Goal: Contribute content: Contribute content

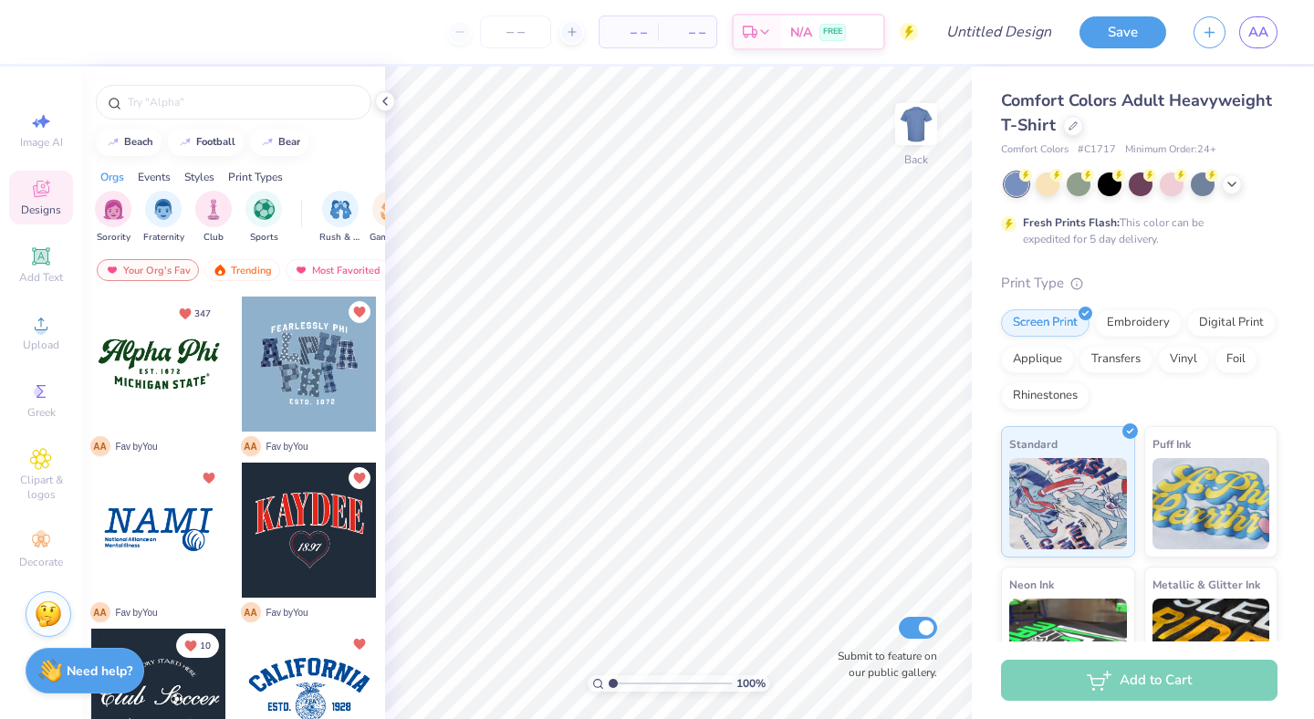
click at [1025, 103] on span "Comfort Colors Adult Heavyweight T-Shirt" at bounding box center [1136, 112] width 271 height 47
click at [1075, 128] on icon at bounding box center [1073, 124] width 9 height 9
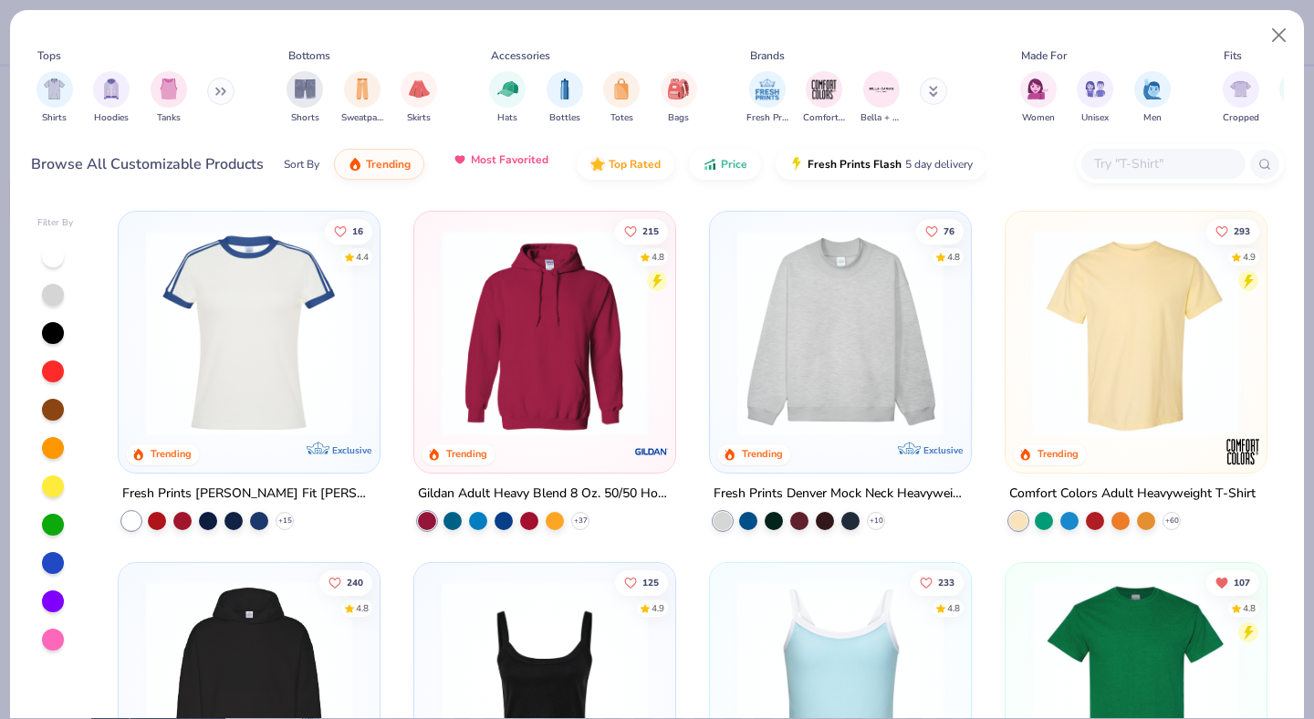
click at [507, 173] on button "Most Favorited" at bounding box center [500, 159] width 123 height 31
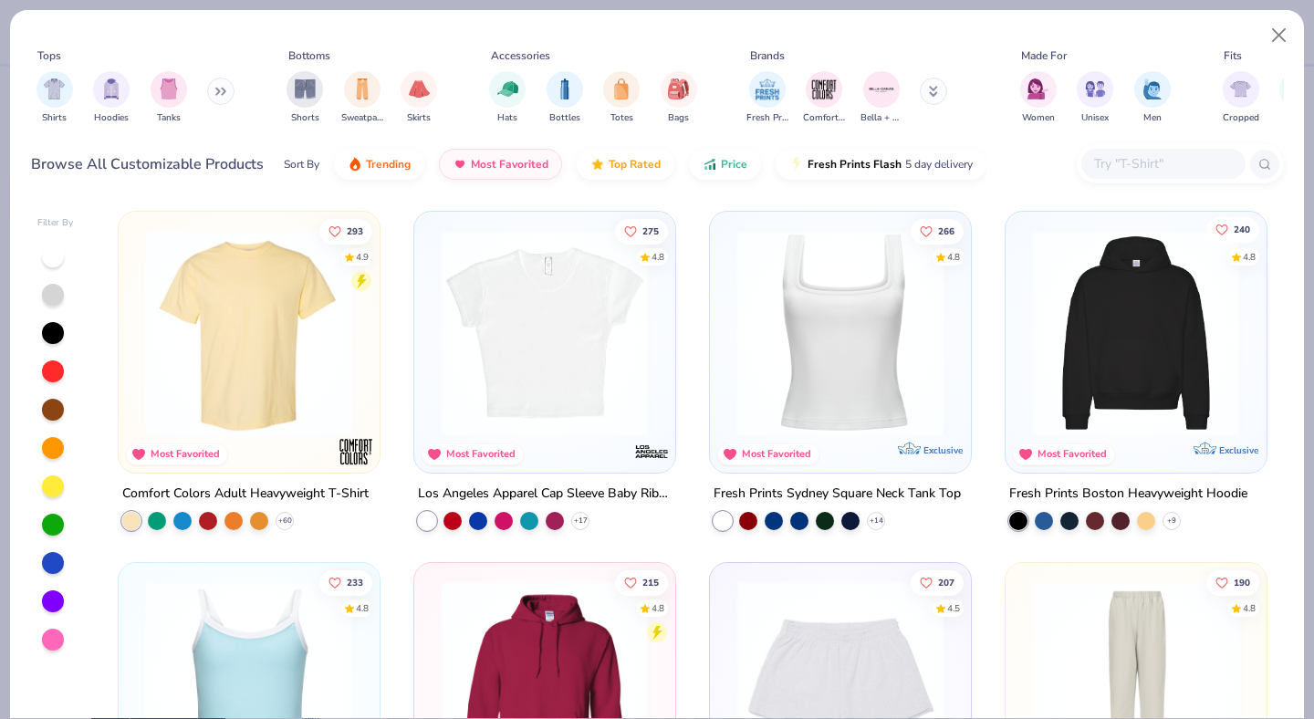
click at [1222, 226] on icon "Like" at bounding box center [1222, 229] width 13 height 13
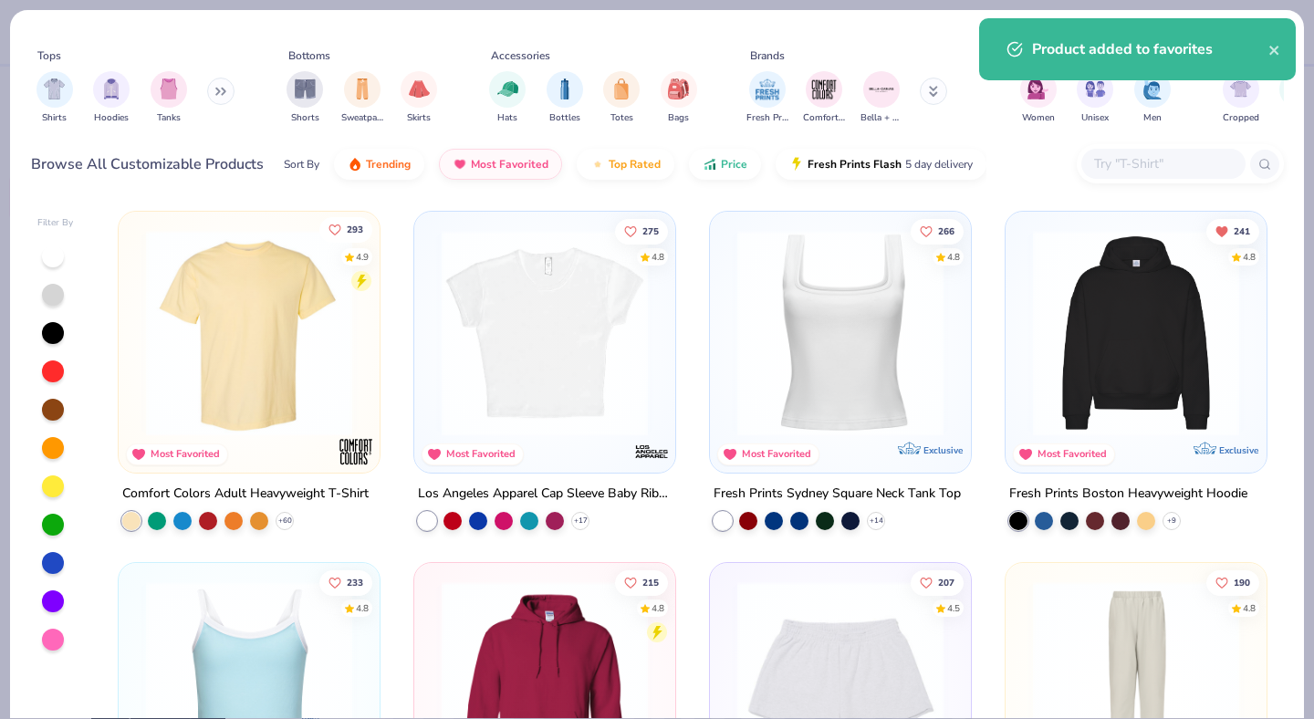
click at [346, 225] on button "293" at bounding box center [346, 229] width 53 height 26
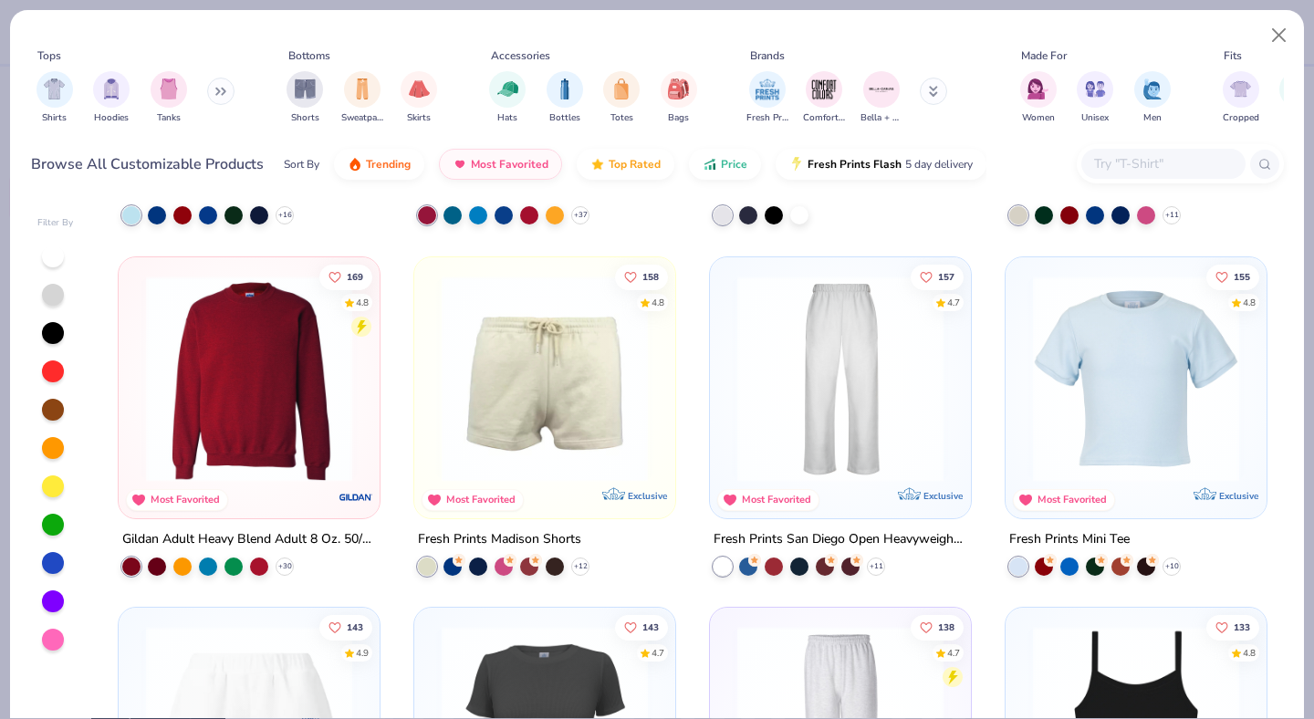
scroll to position [658, 0]
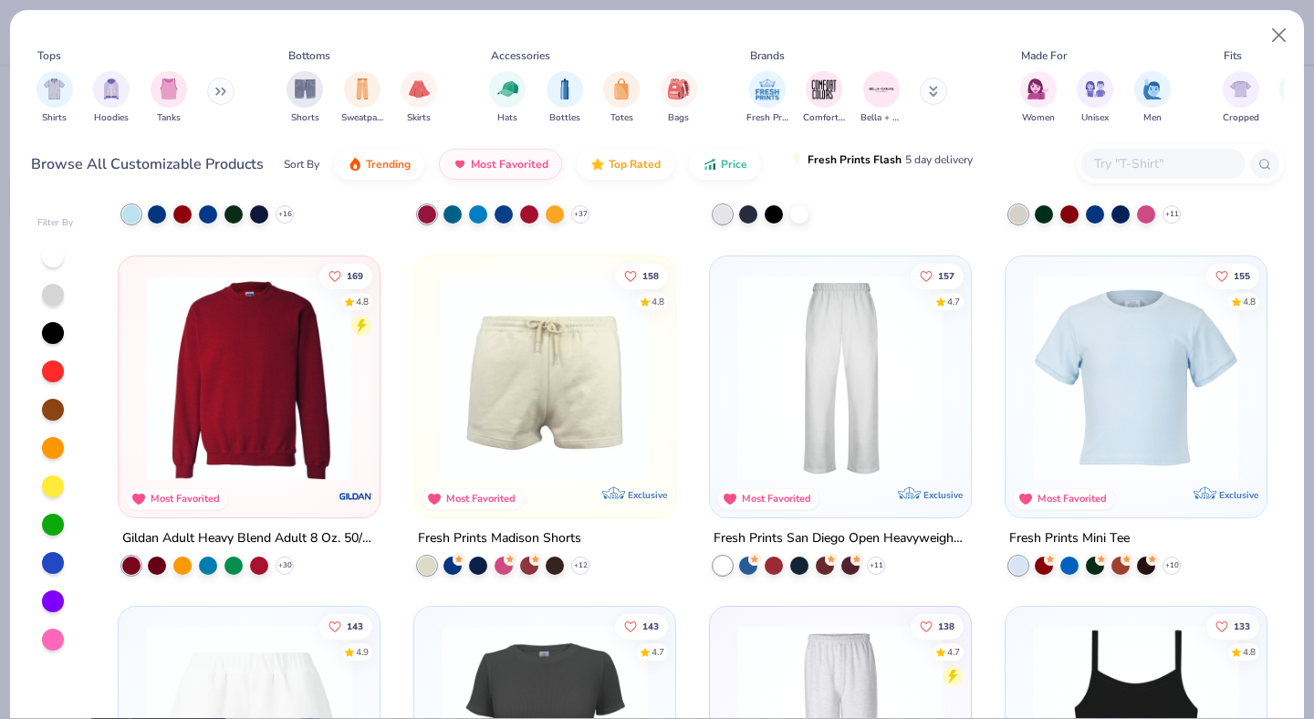
click at [830, 158] on span "Fresh Prints Flash" at bounding box center [855, 159] width 94 height 15
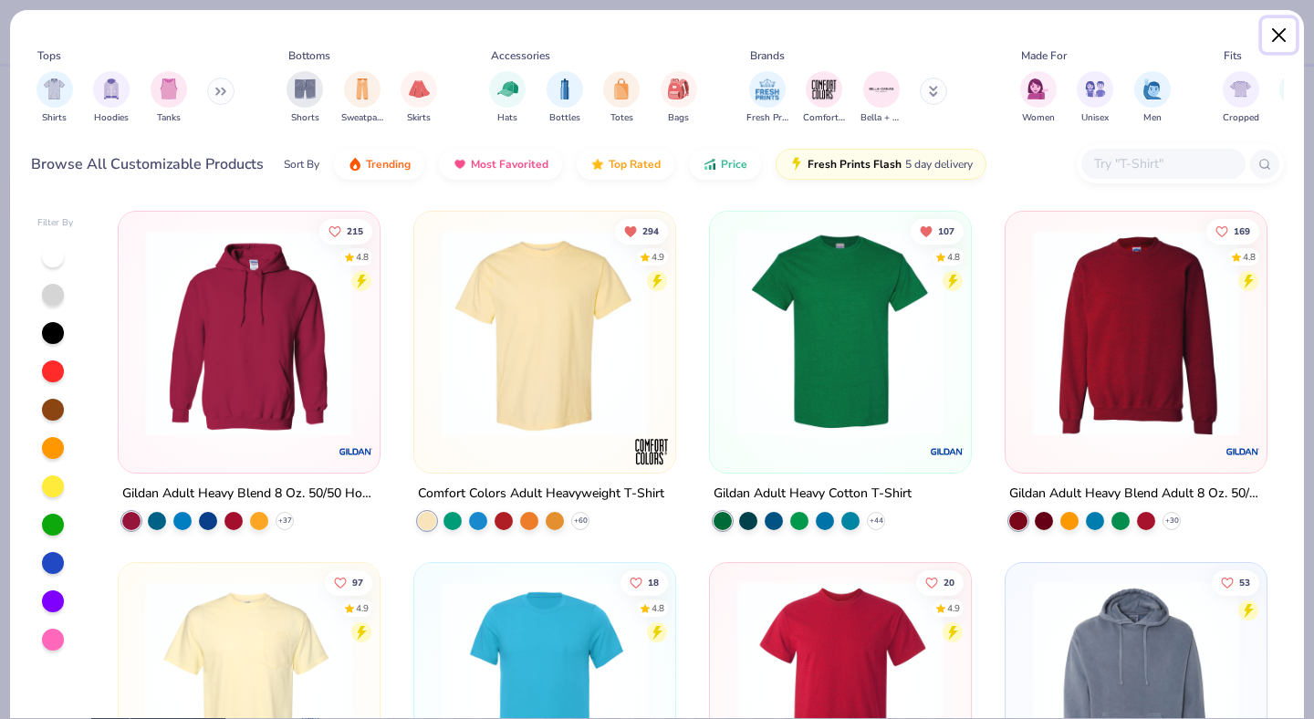
click at [1274, 37] on button "Close" at bounding box center [1279, 35] width 35 height 35
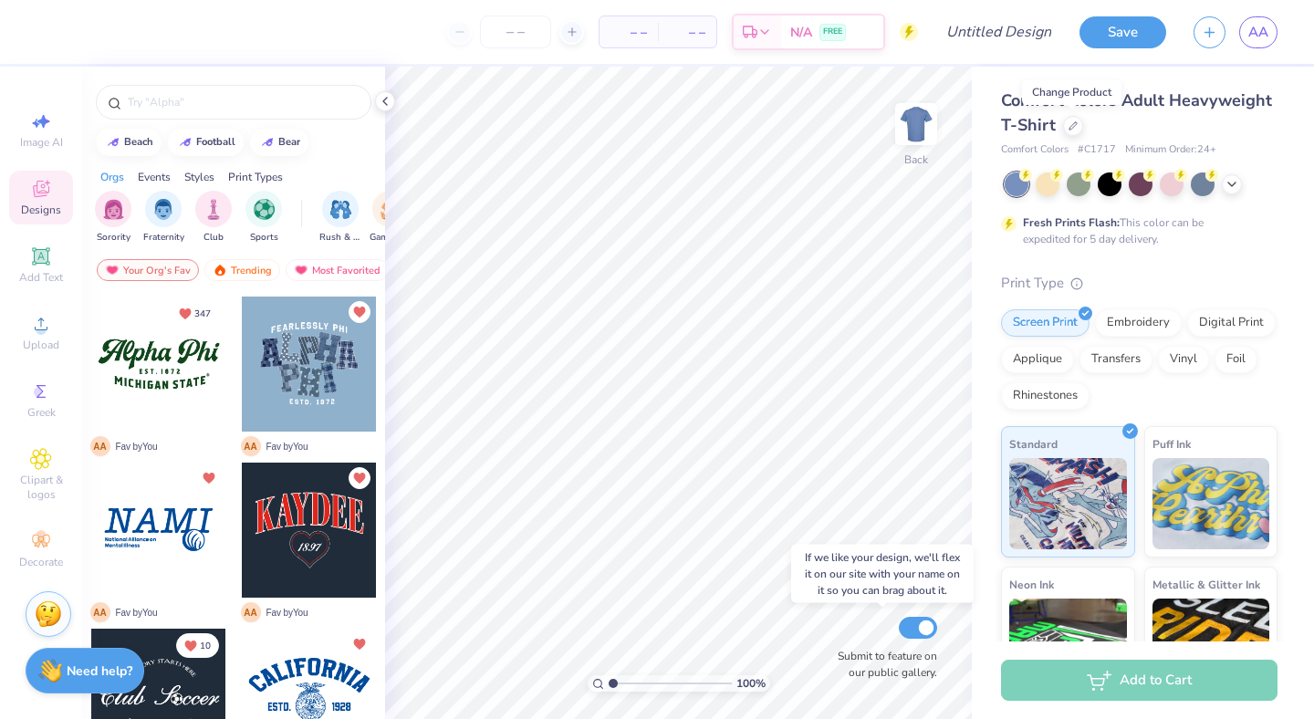
click at [914, 639] on div "Submit to feature on our public gallery." at bounding box center [883, 647] width 110 height 68
click at [916, 626] on input "Submit to feature on our public gallery." at bounding box center [918, 628] width 38 height 22
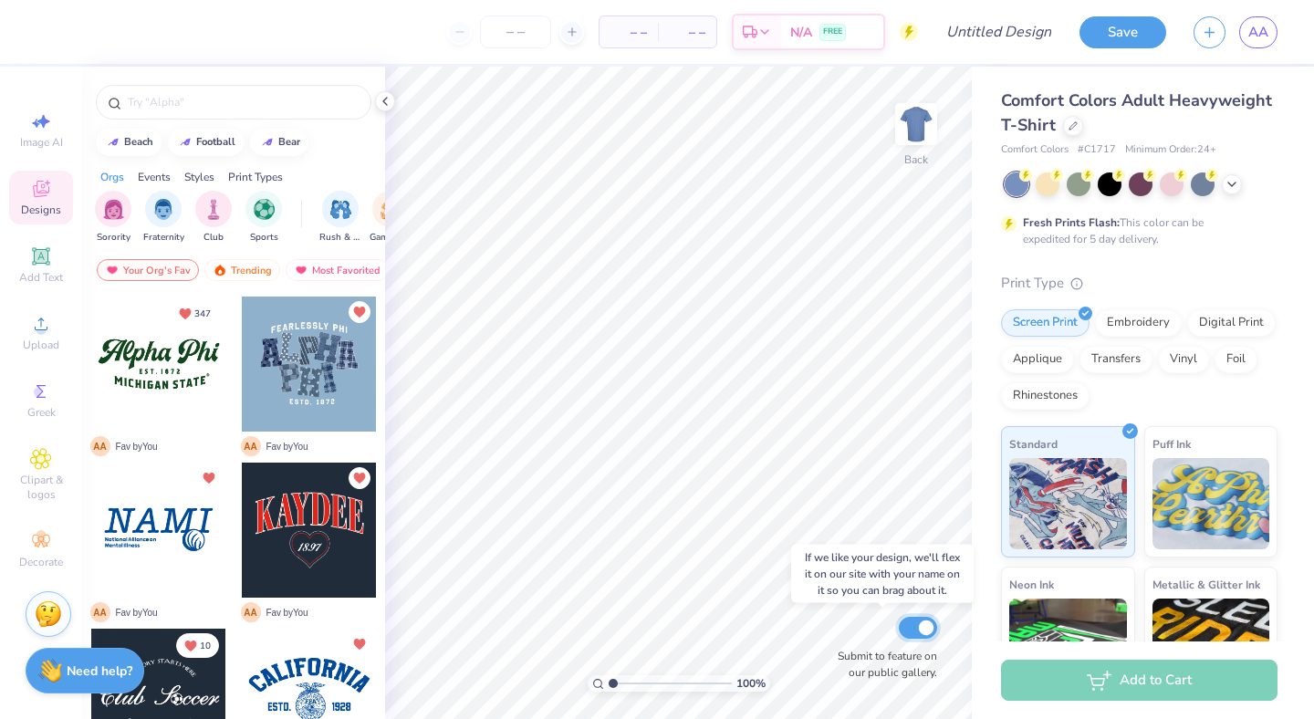
checkbox input "true"
click at [1205, 33] on icon "button" at bounding box center [1210, 30] width 16 height 16
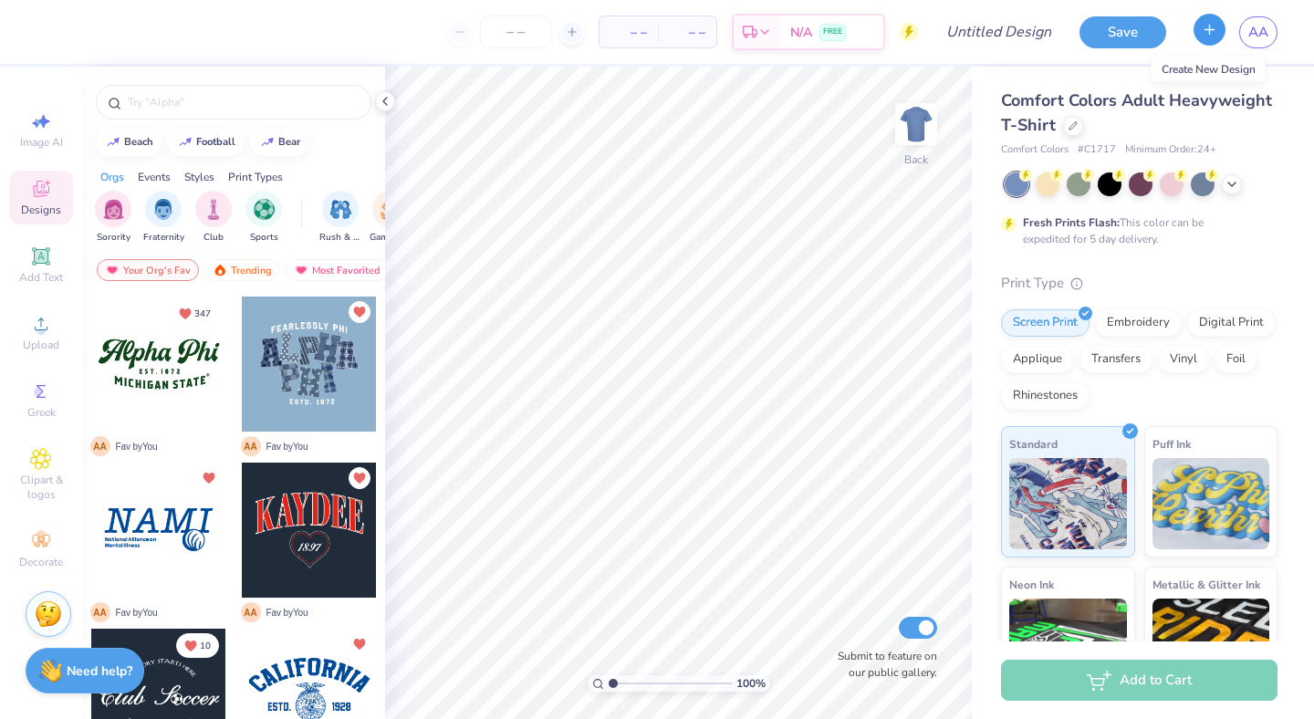
click at [1205, 33] on icon "button" at bounding box center [1210, 30] width 16 height 16
click at [1262, 39] on span "AA" at bounding box center [1259, 32] width 20 height 21
